Goal: Task Accomplishment & Management: Use online tool/utility

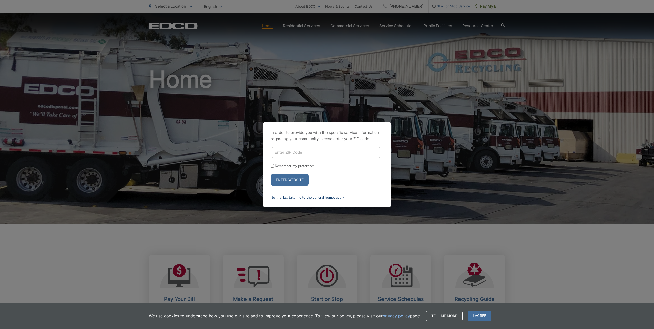
click at [311, 197] on link "No thanks, take me to the general homepage >" at bounding box center [308, 198] width 74 height 4
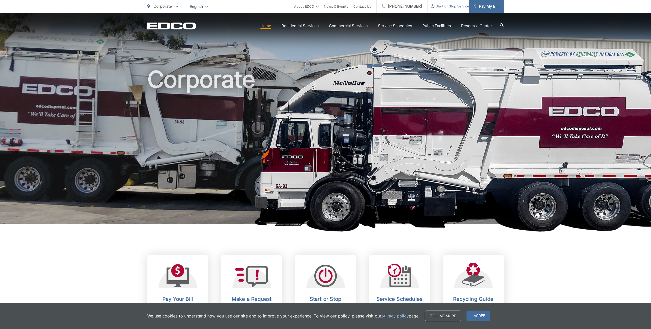
click at [492, 4] on span "Pay My Bill" at bounding box center [486, 6] width 24 height 6
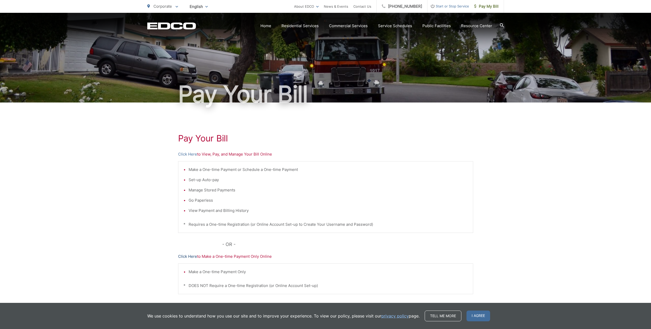
click at [183, 254] on link "Click Here" at bounding box center [187, 257] width 19 height 6
